Goal: Information Seeking & Learning: Learn about a topic

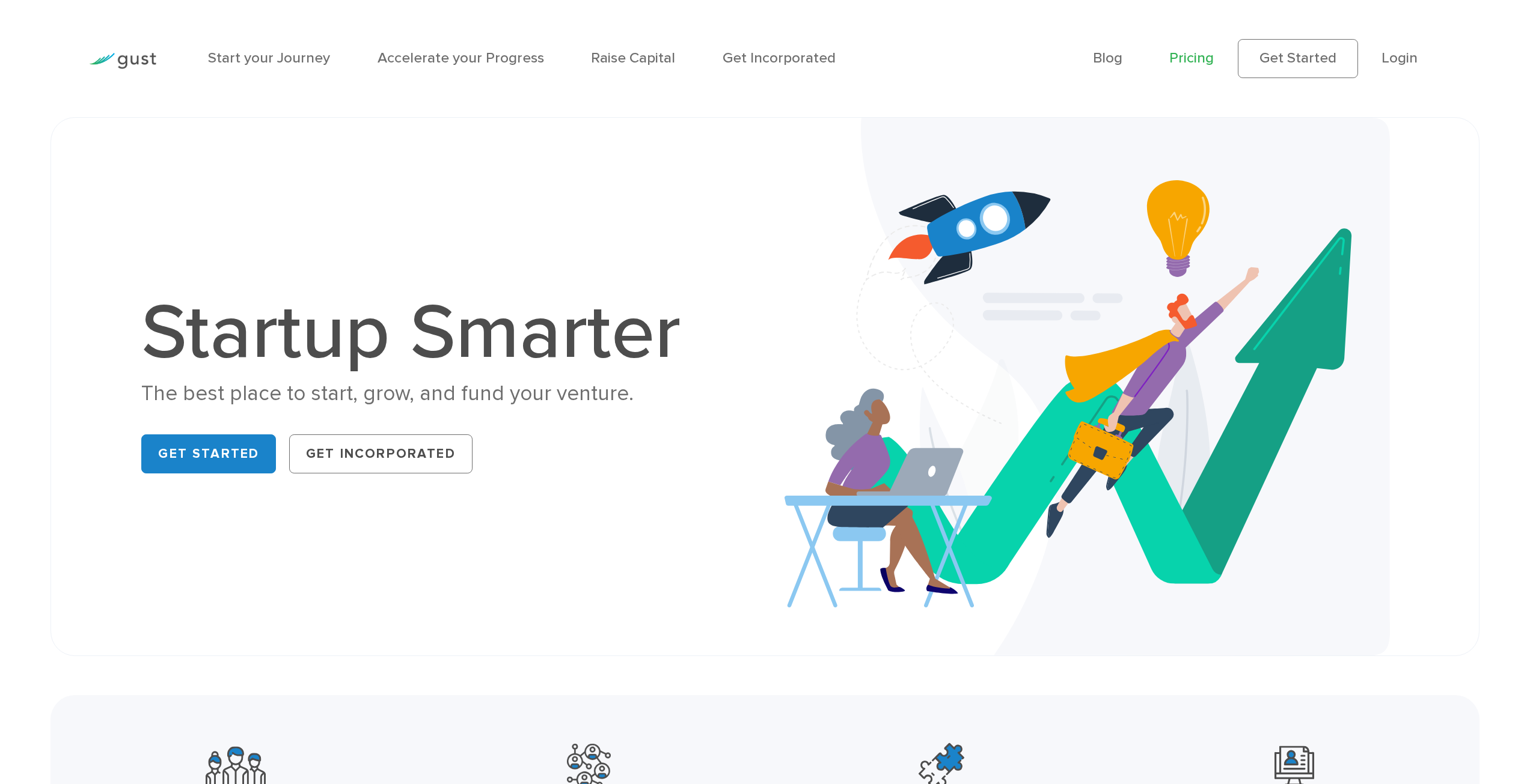
click at [1194, 61] on link "Pricing" at bounding box center [1191, 57] width 44 height 18
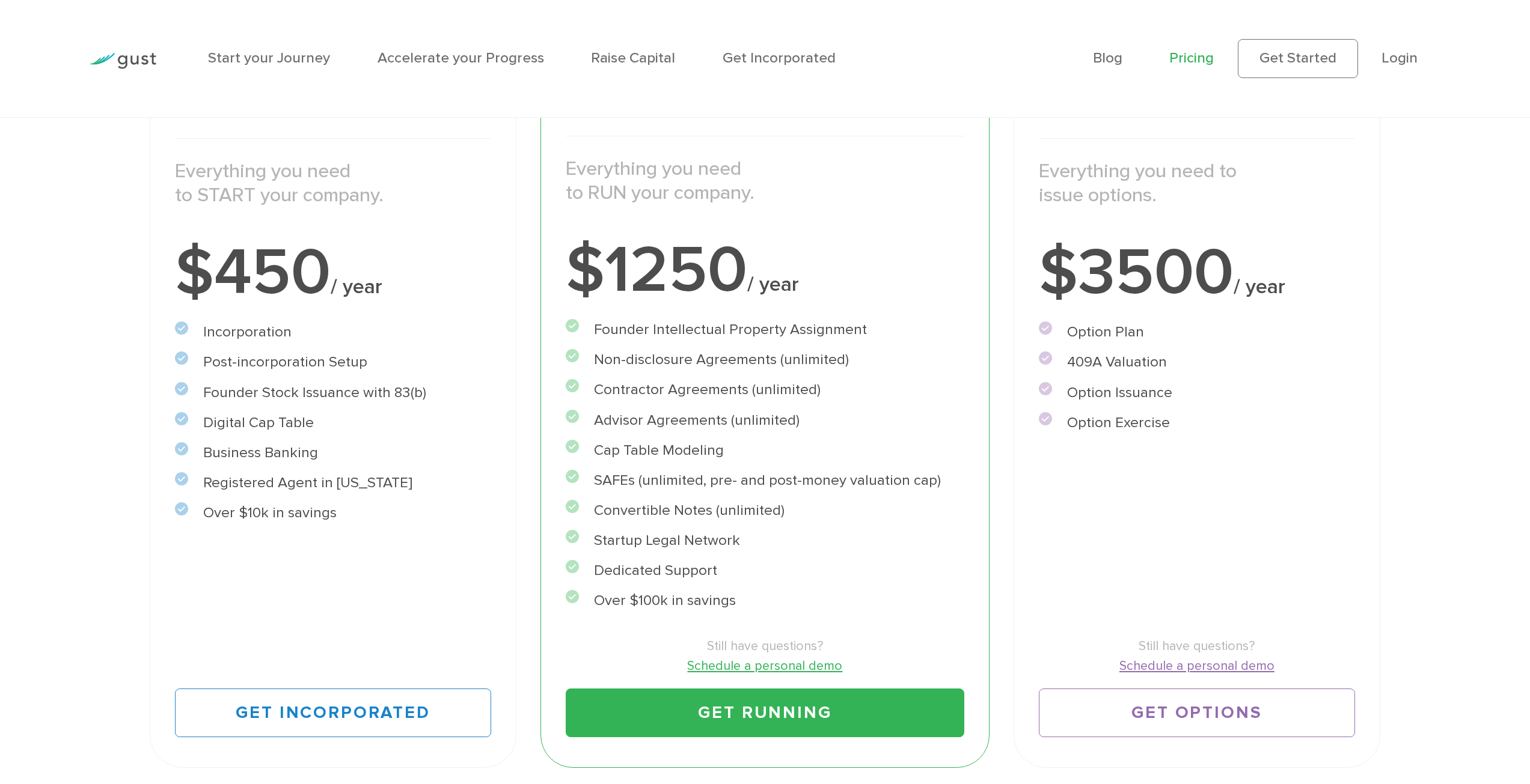
scroll to position [301, 0]
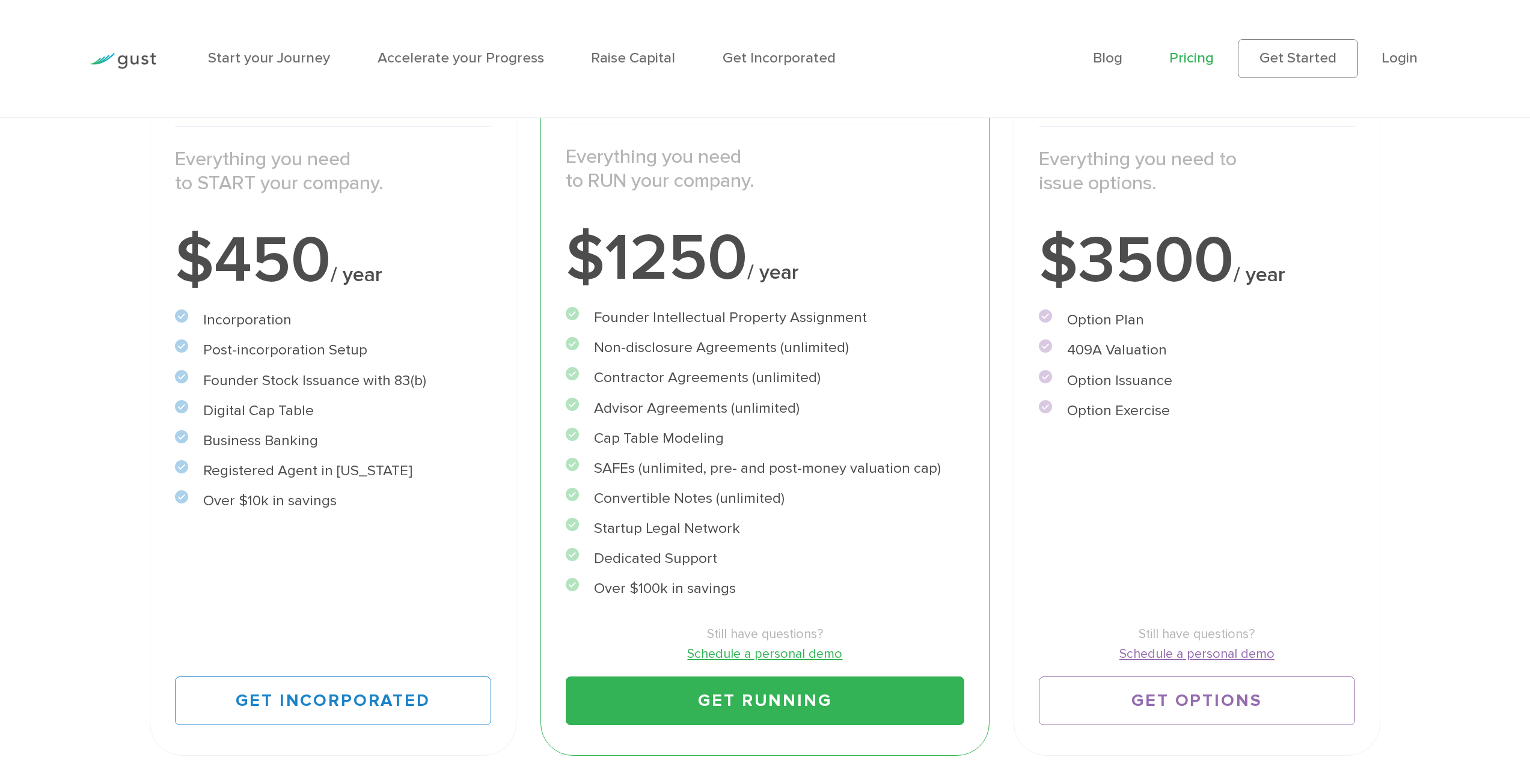
drag, startPoint x: 744, startPoint y: 597, endPoint x: 597, endPoint y: 596, distance: 147.0
click at [597, 596] on li "Over $100k in savings" at bounding box center [765, 589] width 399 height 23
drag, startPoint x: 597, startPoint y: 508, endPoint x: 791, endPoint y: 512, distance: 194.0
click at [791, 510] on li "Convertible Notes (unlimited)" at bounding box center [765, 499] width 399 height 23
click at [997, 506] on div "Accelerate Includes START Everything you need to RUN your company. $1250 / year…" at bounding box center [765, 404] width 473 height 729
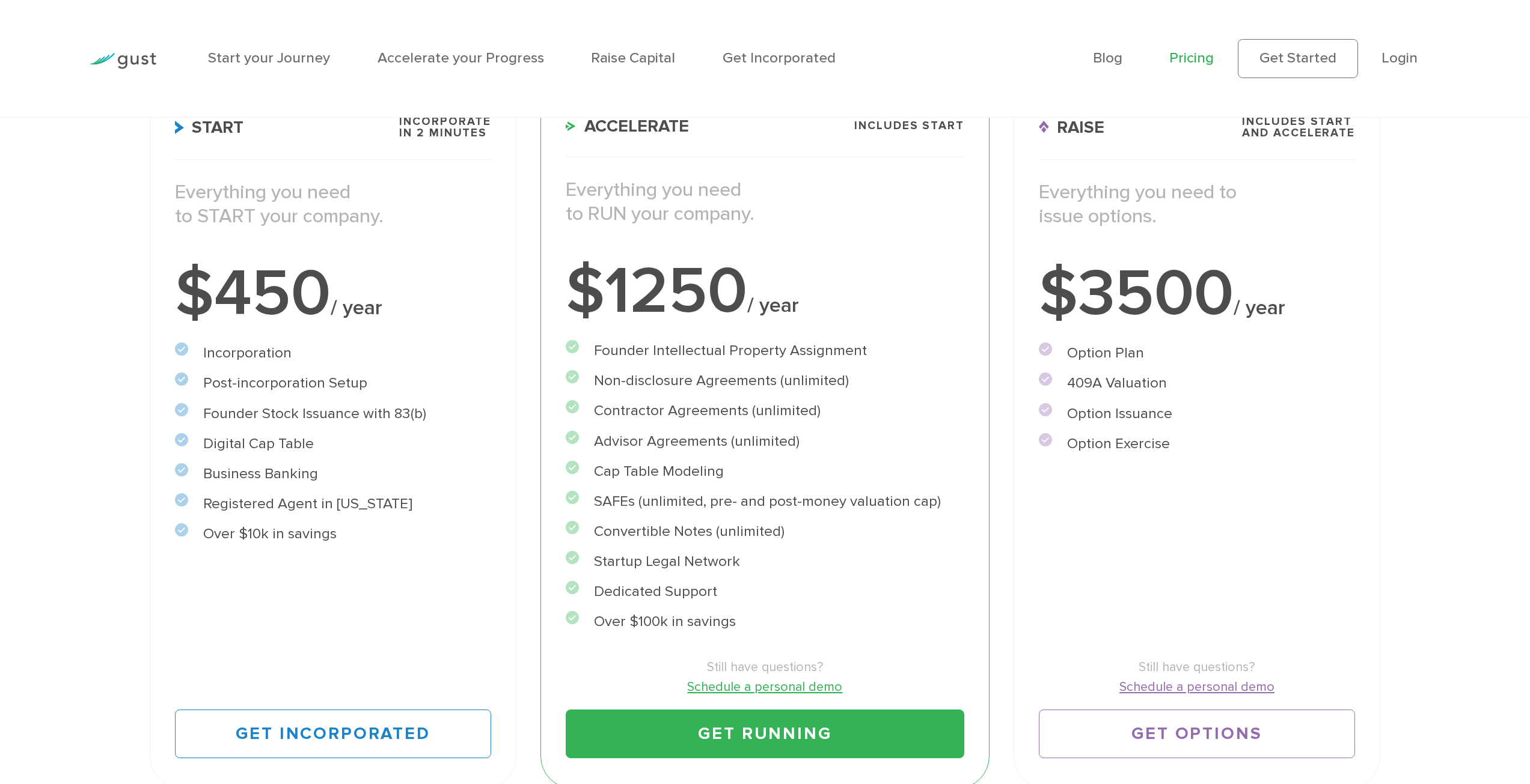
scroll to position [224, 0]
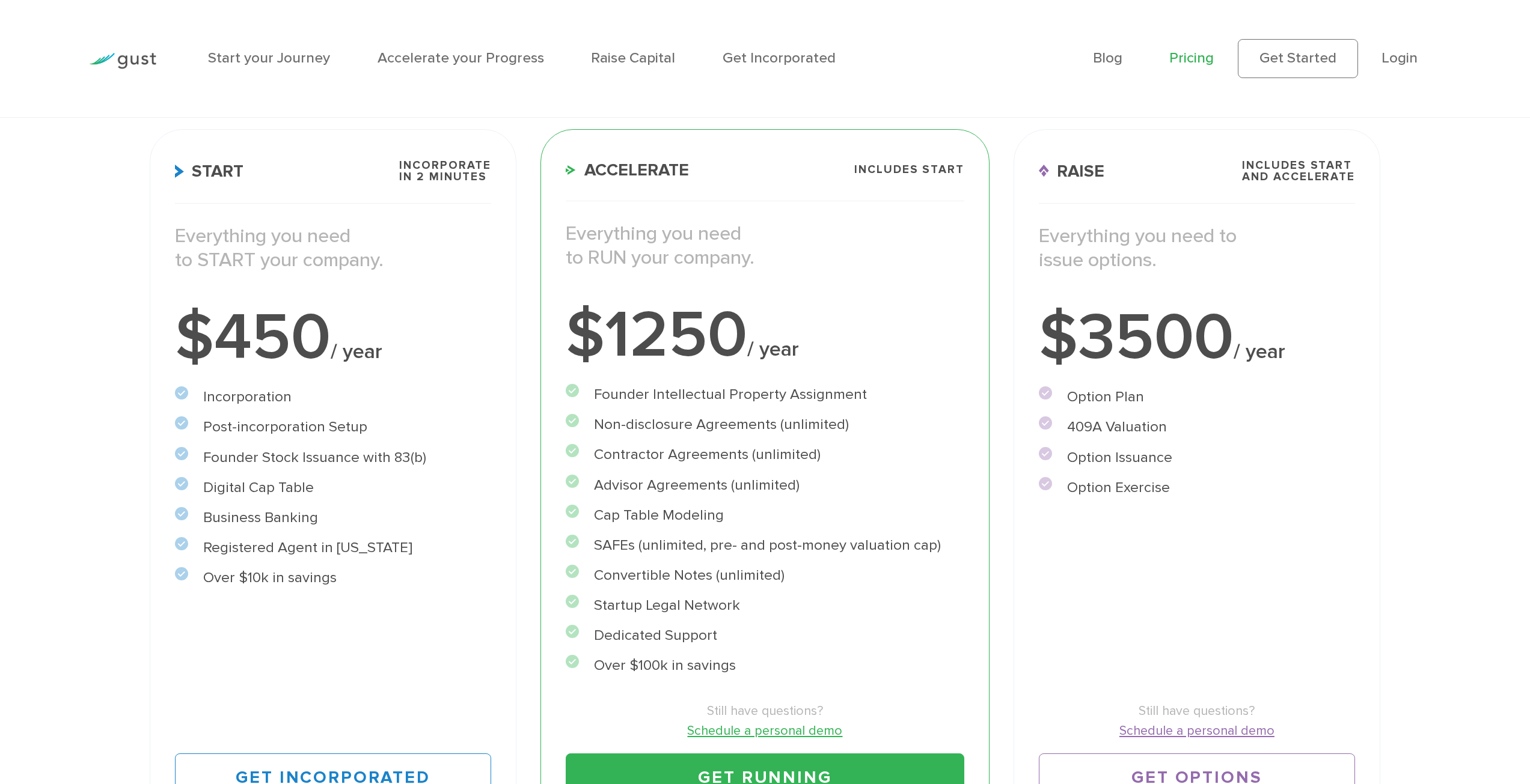
click at [997, 435] on div "Accelerate Includes START Everything you need to RUN your company. $1250 / year…" at bounding box center [765, 481] width 473 height 729
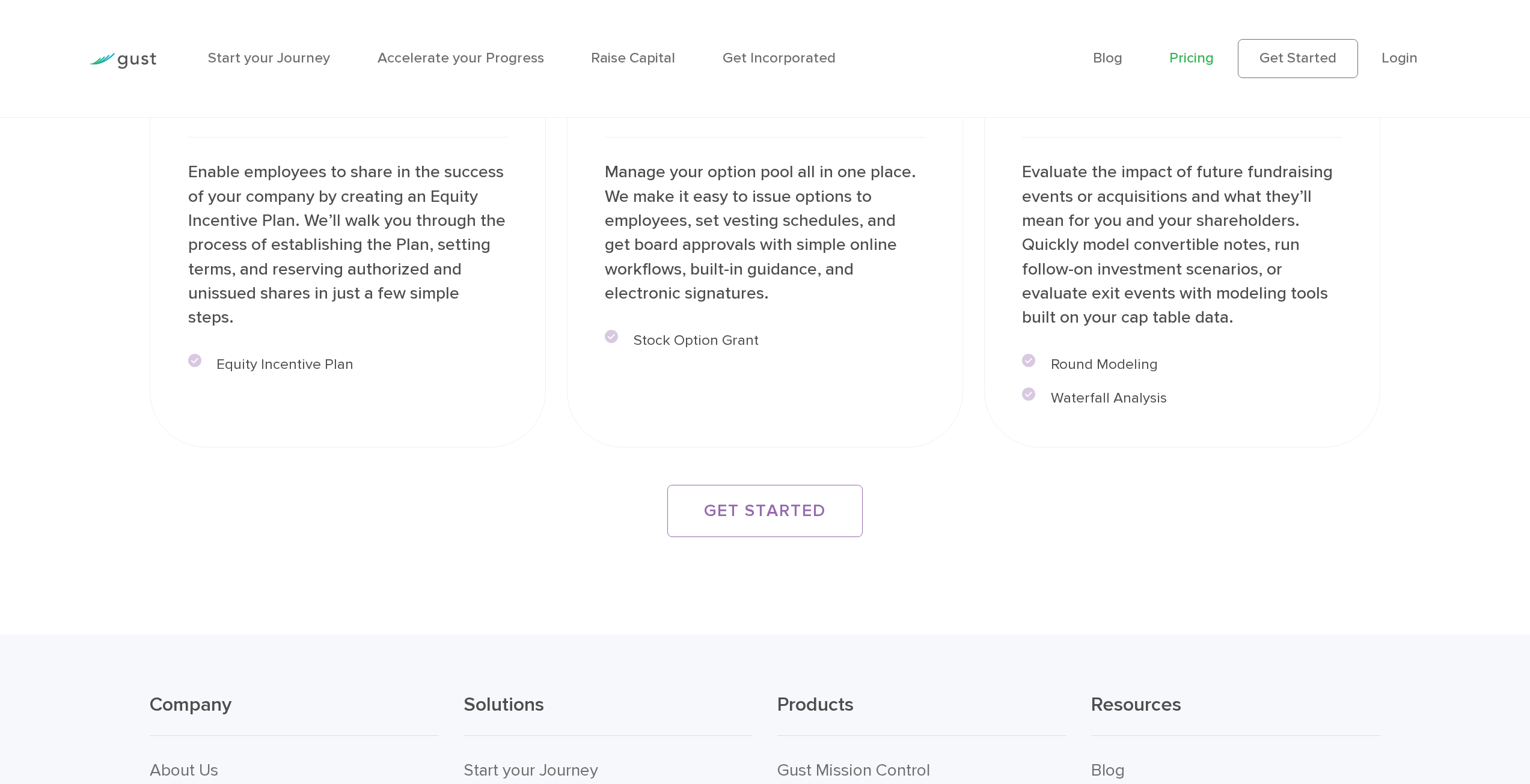
scroll to position [2808, 0]
